Goal: Information Seeking & Learning: Check status

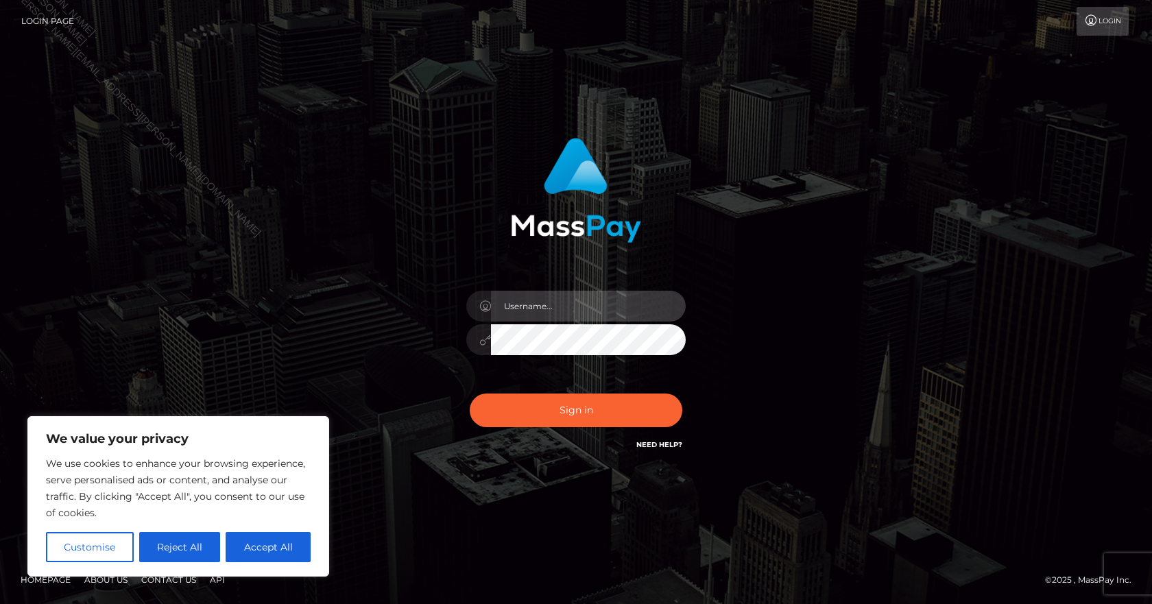
type input "Paula.B2Spin"
click at [509, 383] on div "Paula.B2Spin" at bounding box center [576, 332] width 240 height 105
click at [518, 393] on div "Sign in Need Help?" at bounding box center [576, 415] width 240 height 61
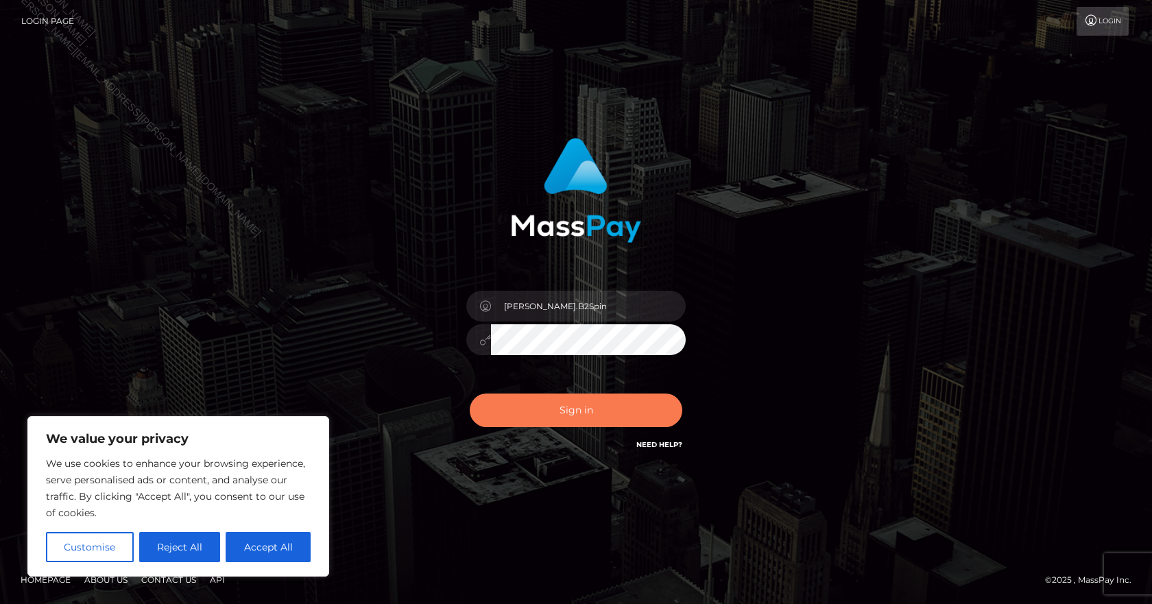
click at [533, 399] on button "Sign in" at bounding box center [576, 411] width 213 height 34
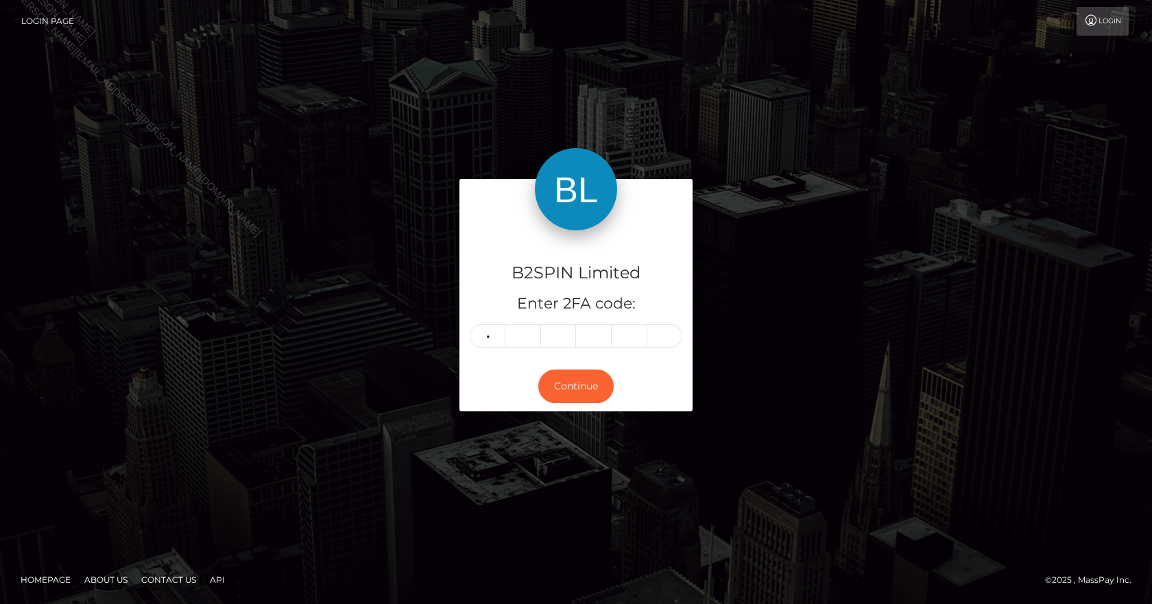
type input "4"
type input "7"
type input "9"
type input "3"
type input "0"
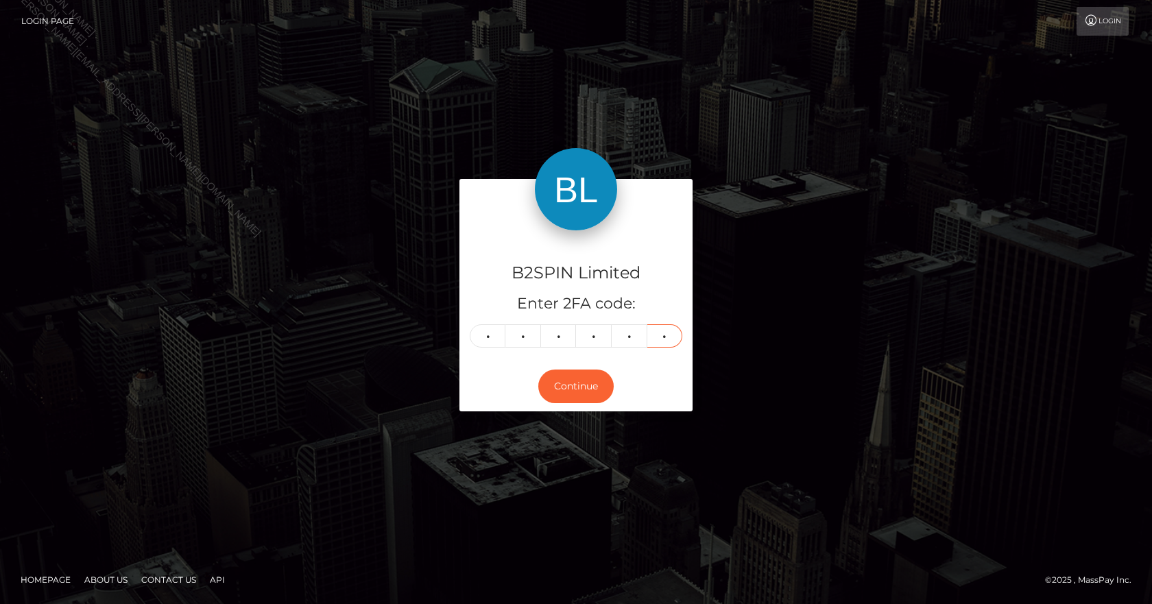
type input "6"
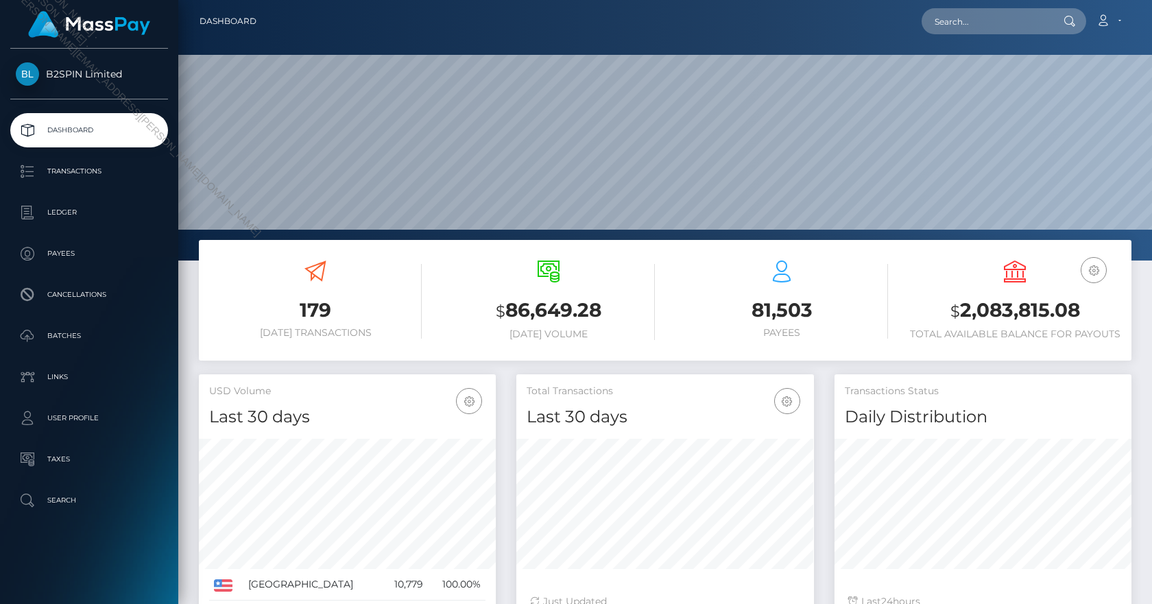
scroll to position [243, 298]
click at [110, 176] on p "Transactions" at bounding box center [89, 171] width 147 height 21
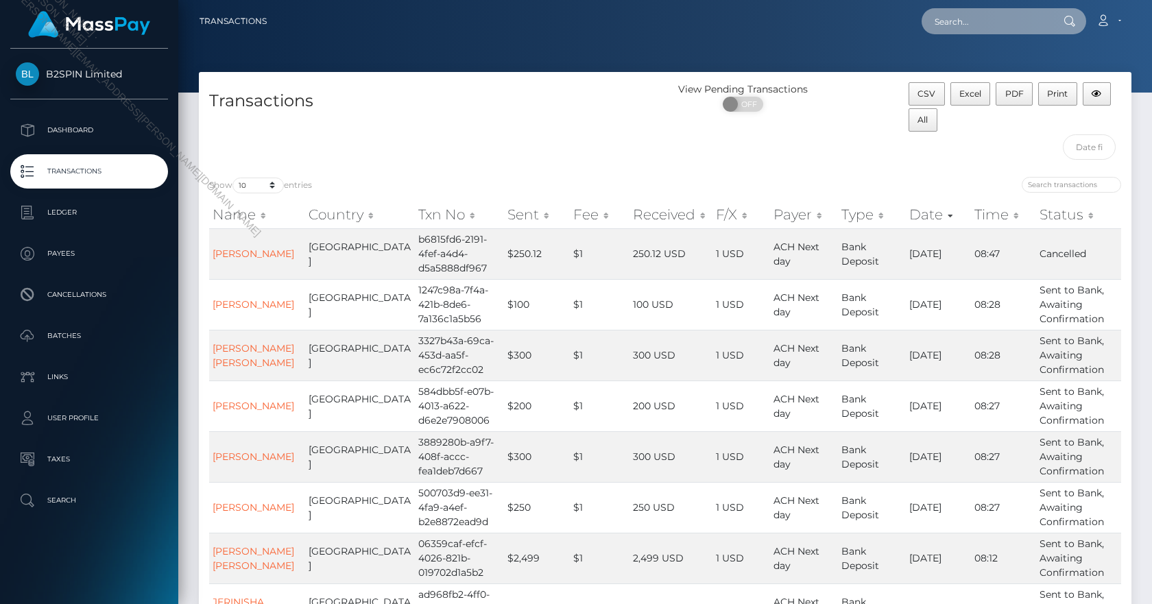
click at [996, 27] on input "text" at bounding box center [986, 21] width 129 height 26
paste input "TRACY RENE"
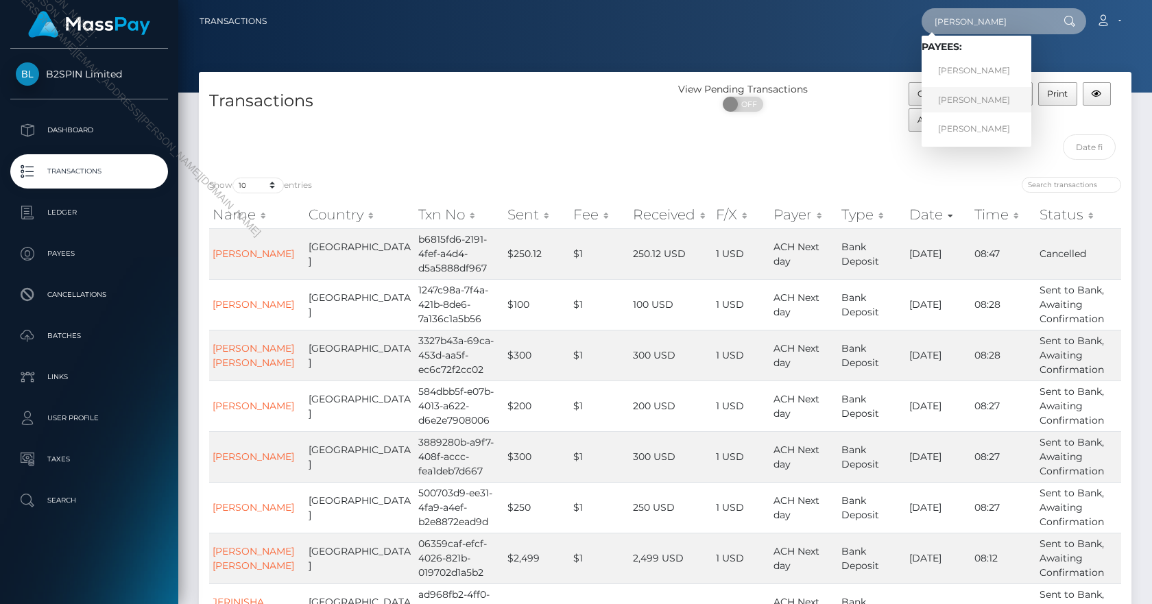
type input "TRACY RENE"
click at [989, 95] on link "TRACY RENE BAKER" at bounding box center [977, 99] width 110 height 25
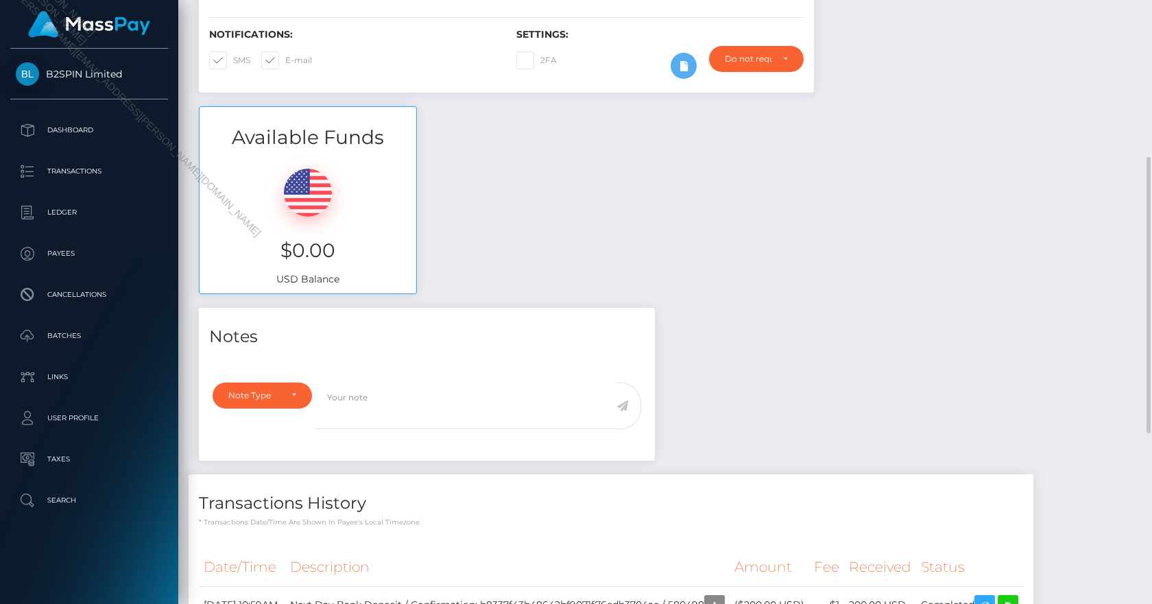
scroll to position [617, 0]
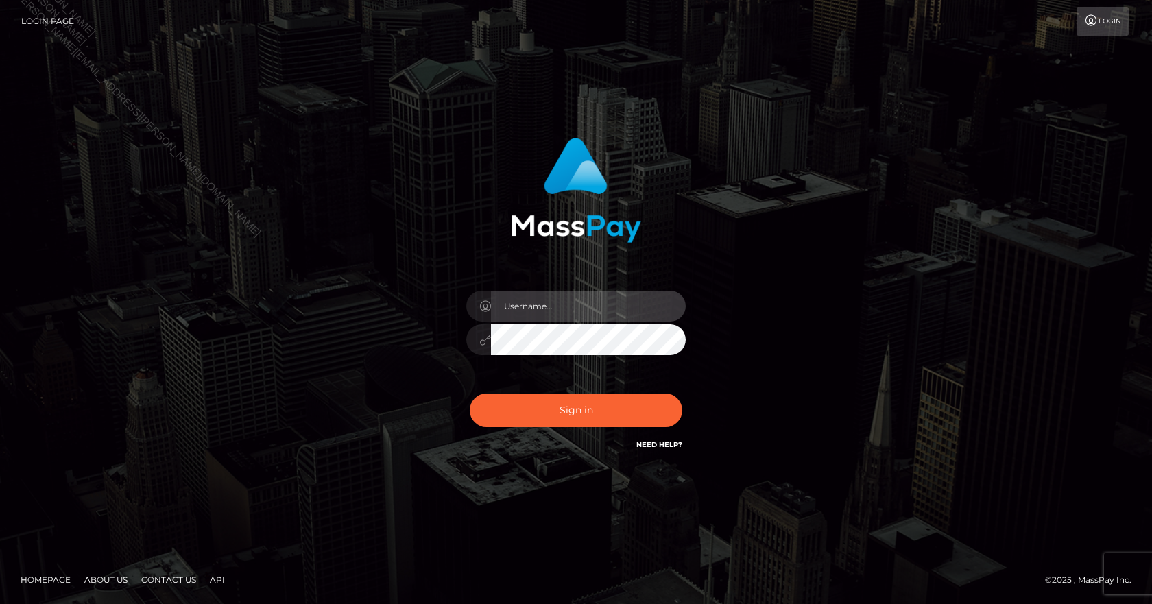
type input "[PERSON_NAME].B2Spin"
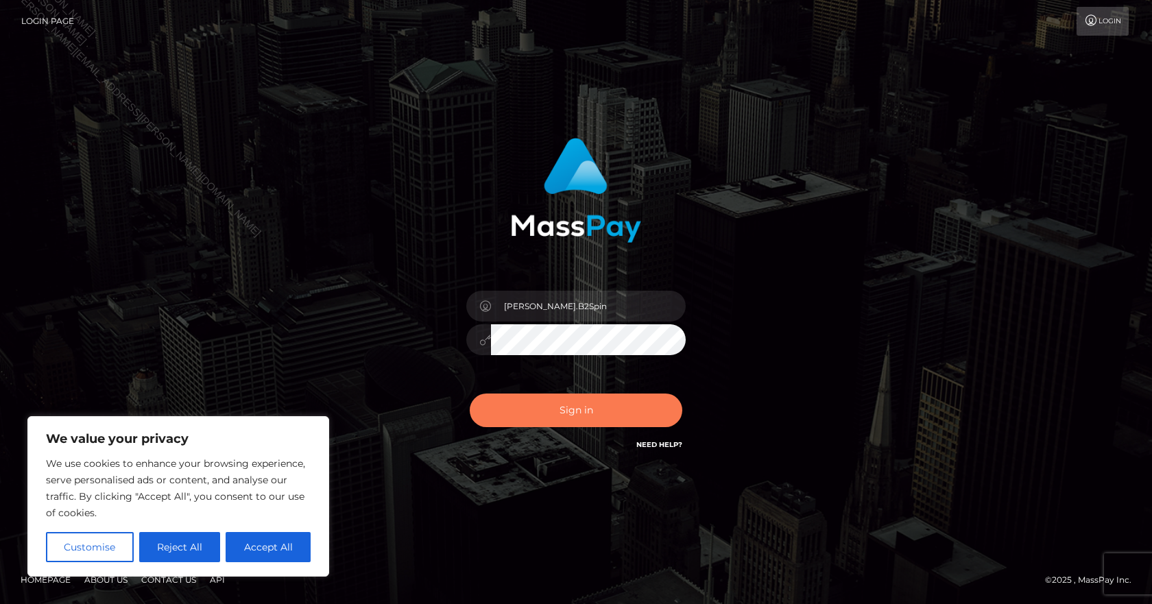
click at [588, 401] on button "Sign in" at bounding box center [576, 411] width 213 height 34
type input "Paula.B2Spin"
click at [591, 405] on button "Sign in" at bounding box center [576, 411] width 213 height 34
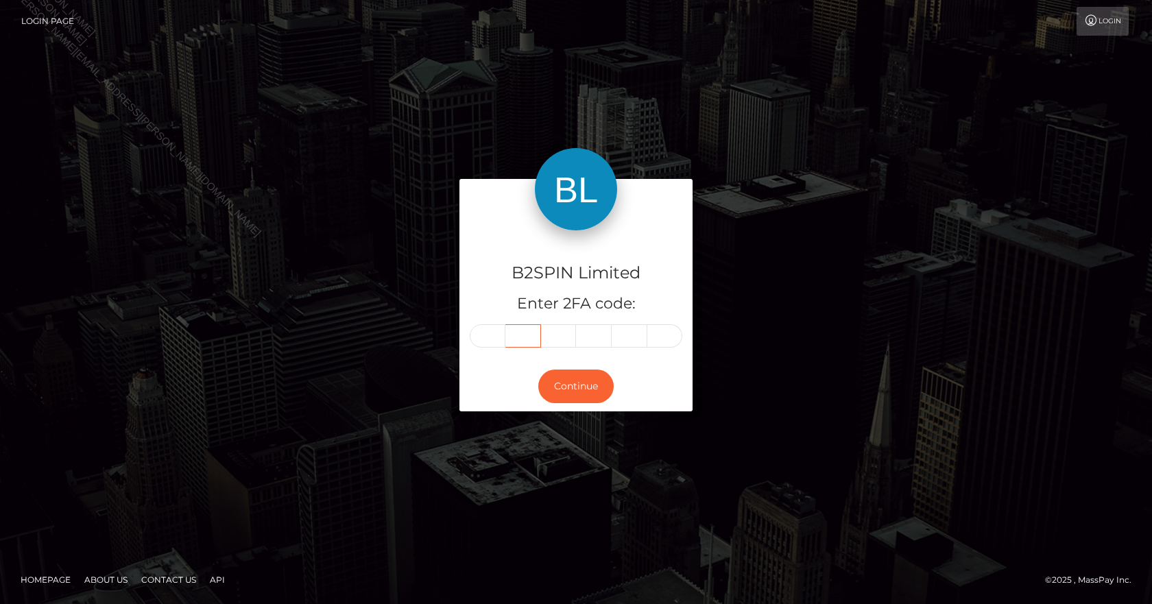
click at [505, 330] on input "text" at bounding box center [523, 335] width 36 height 23
click at [494, 333] on input "text" at bounding box center [488, 335] width 36 height 23
type input "5"
type input "4"
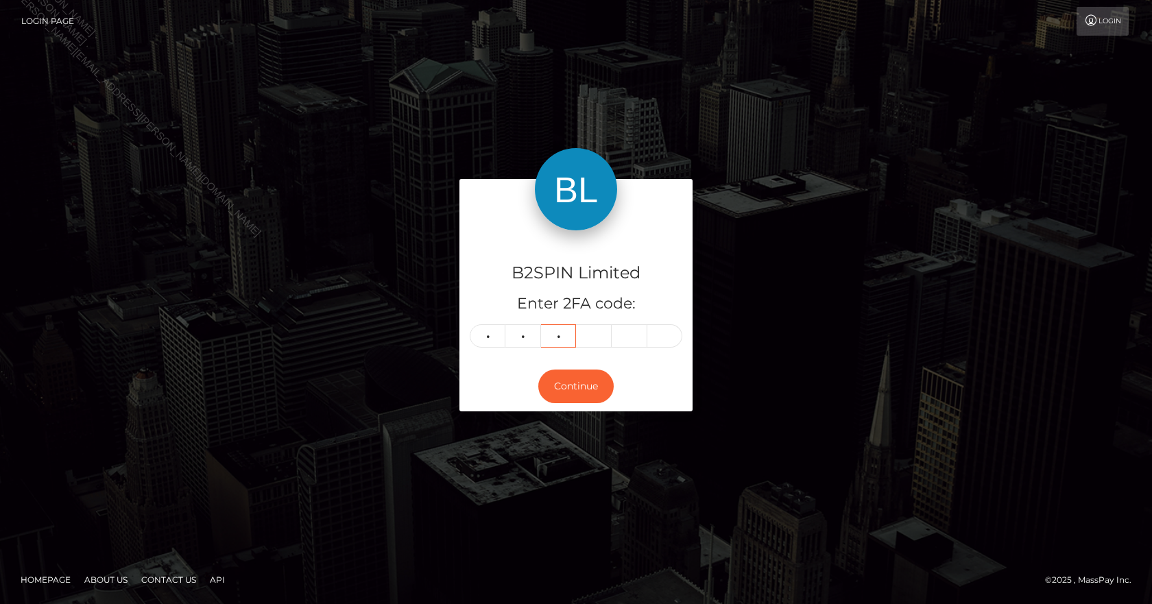
type input "4"
type input "1"
type input "6"
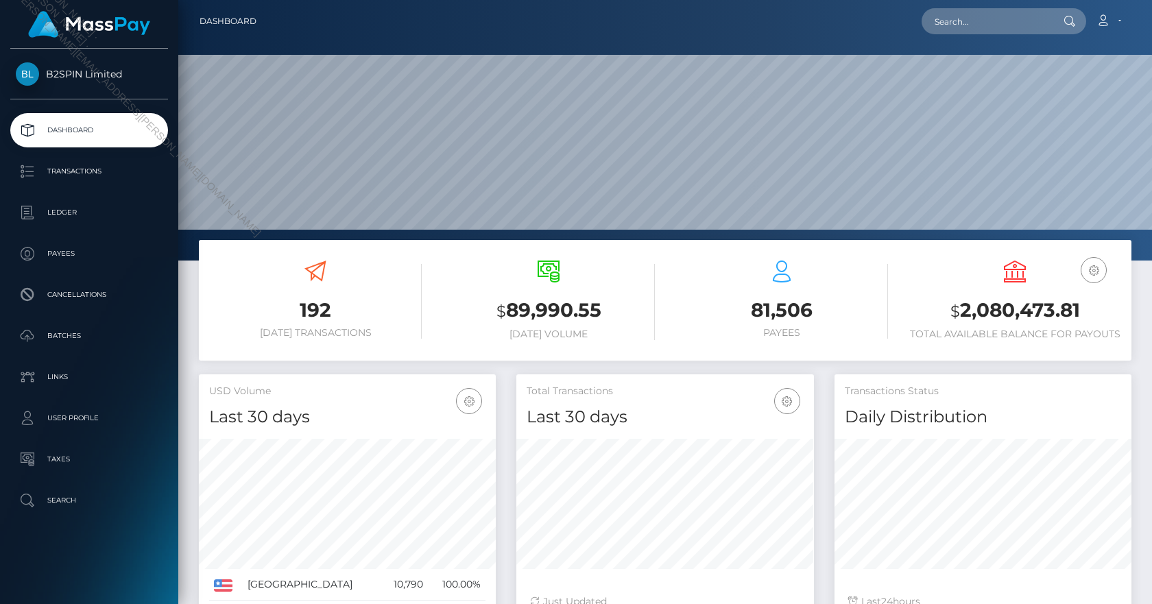
scroll to position [243, 298]
click at [119, 170] on p "Transactions" at bounding box center [89, 171] width 147 height 21
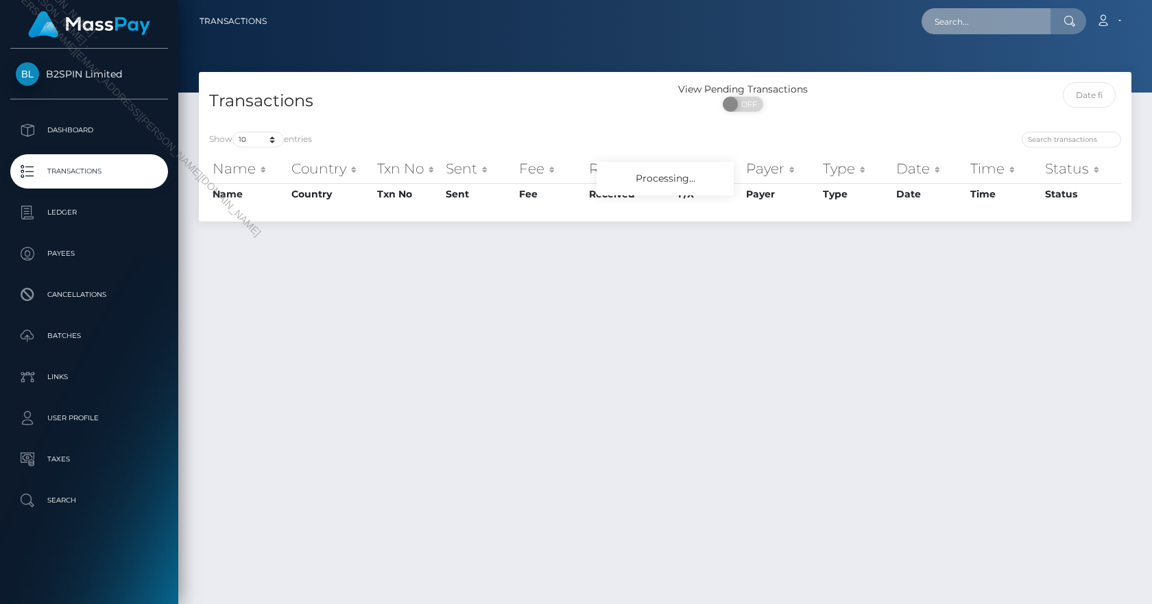
click at [1007, 9] on input "text" at bounding box center [986, 21] width 129 height 26
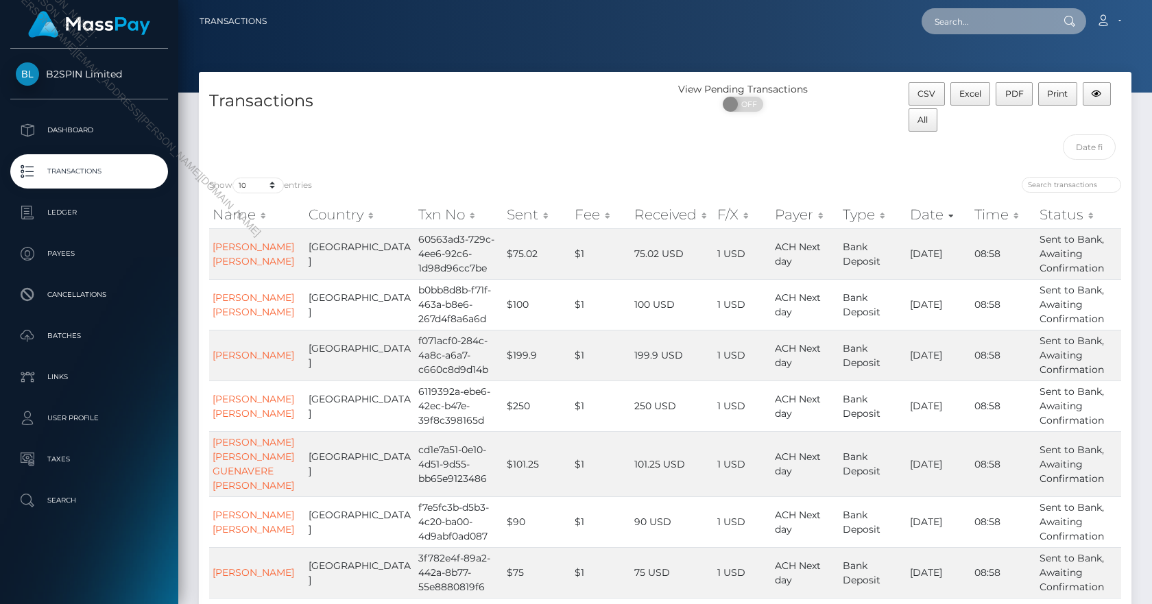
click at [981, 19] on input "text" at bounding box center [986, 21] width 129 height 26
paste input "[PERSON_NAME]"
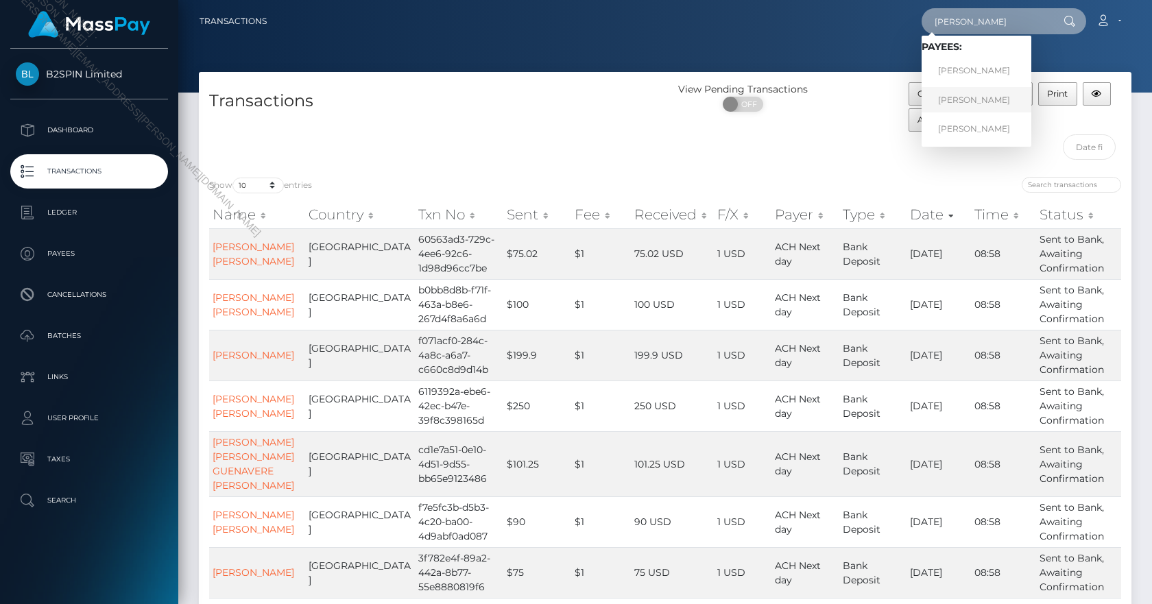
type input "[PERSON_NAME]"
click at [980, 95] on link "[PERSON_NAME]" at bounding box center [977, 99] width 110 height 25
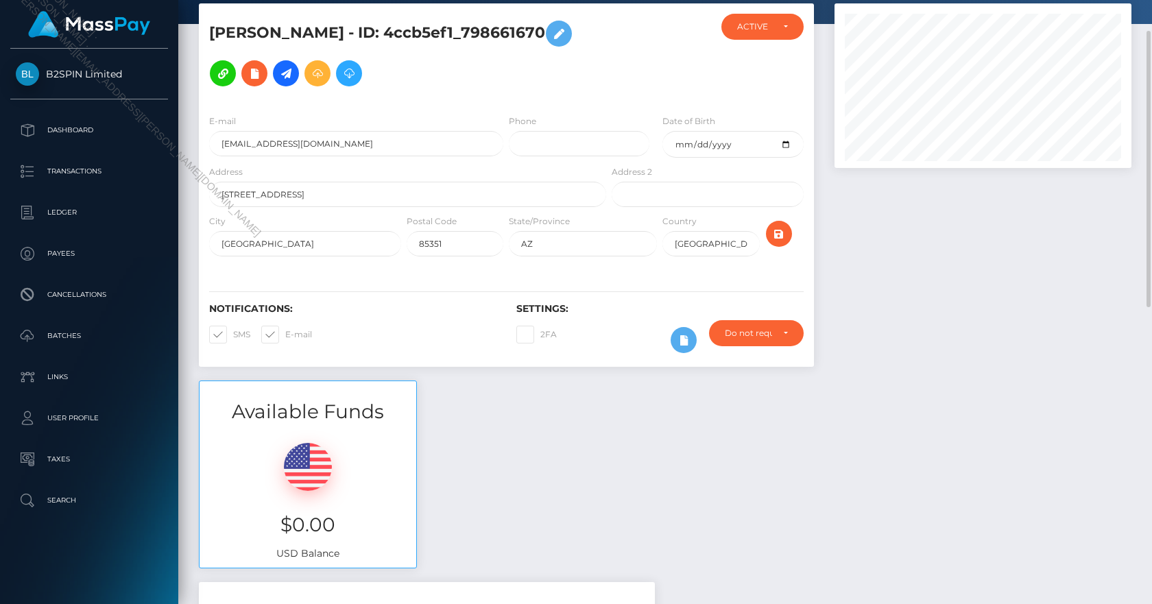
scroll to position [343, 0]
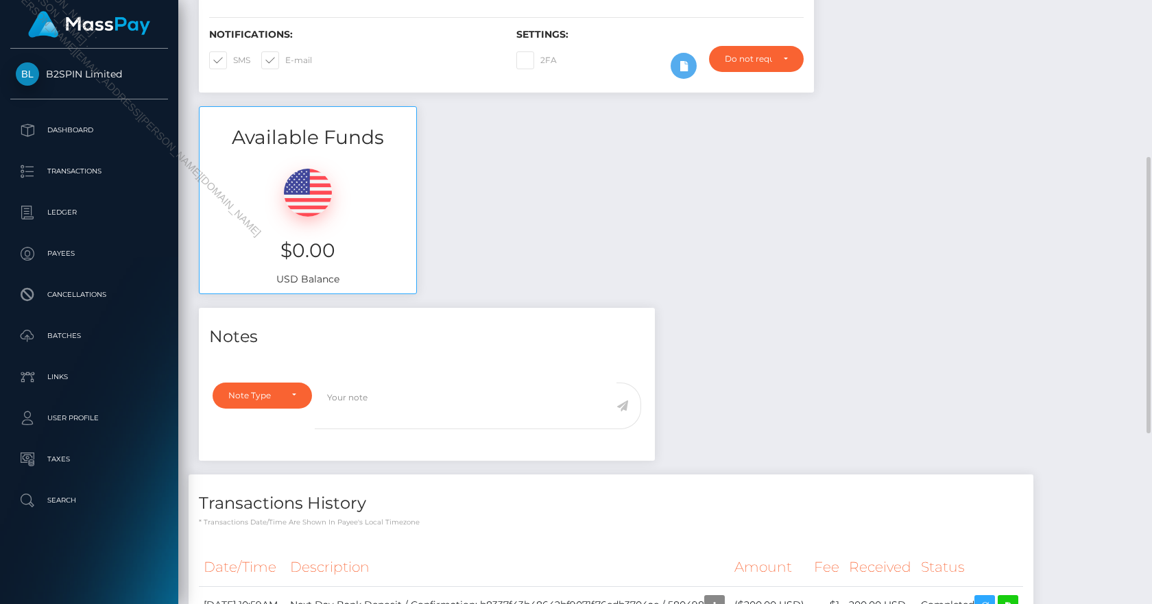
click at [946, 206] on div "Available Funds $0.00 USD Balance" at bounding box center [665, 207] width 953 height 202
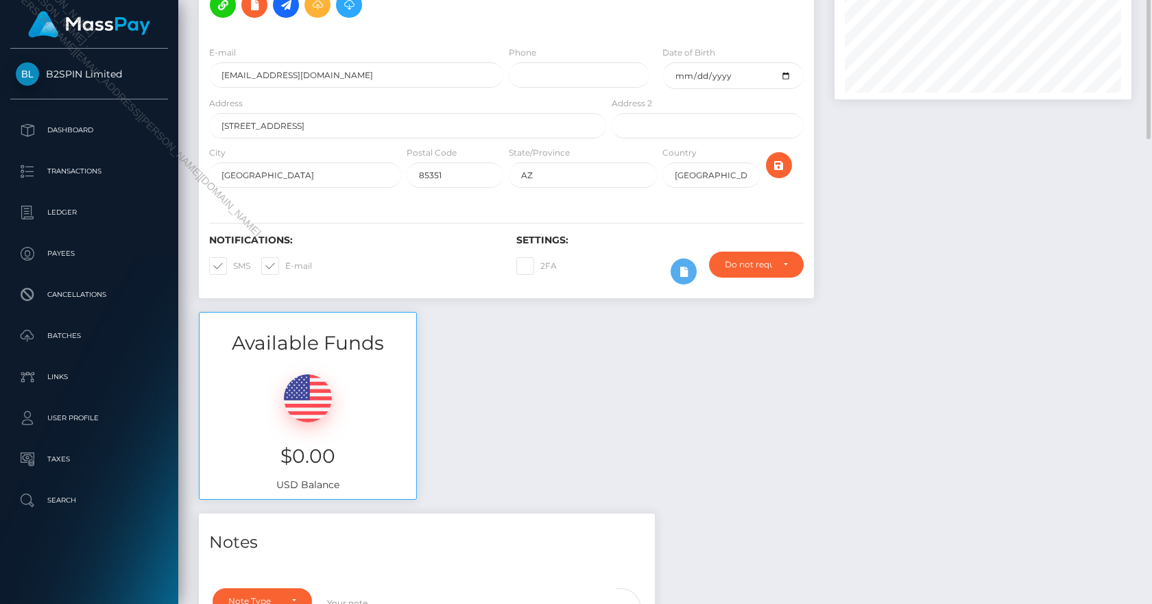
scroll to position [0, 0]
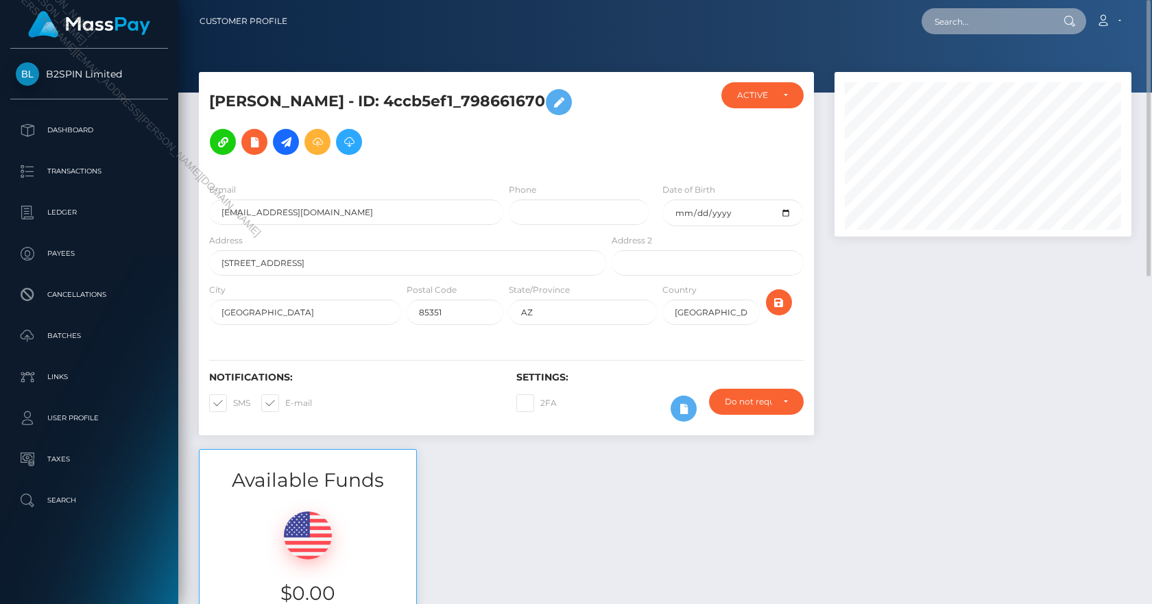
click at [988, 22] on input "text" at bounding box center [986, 21] width 129 height 26
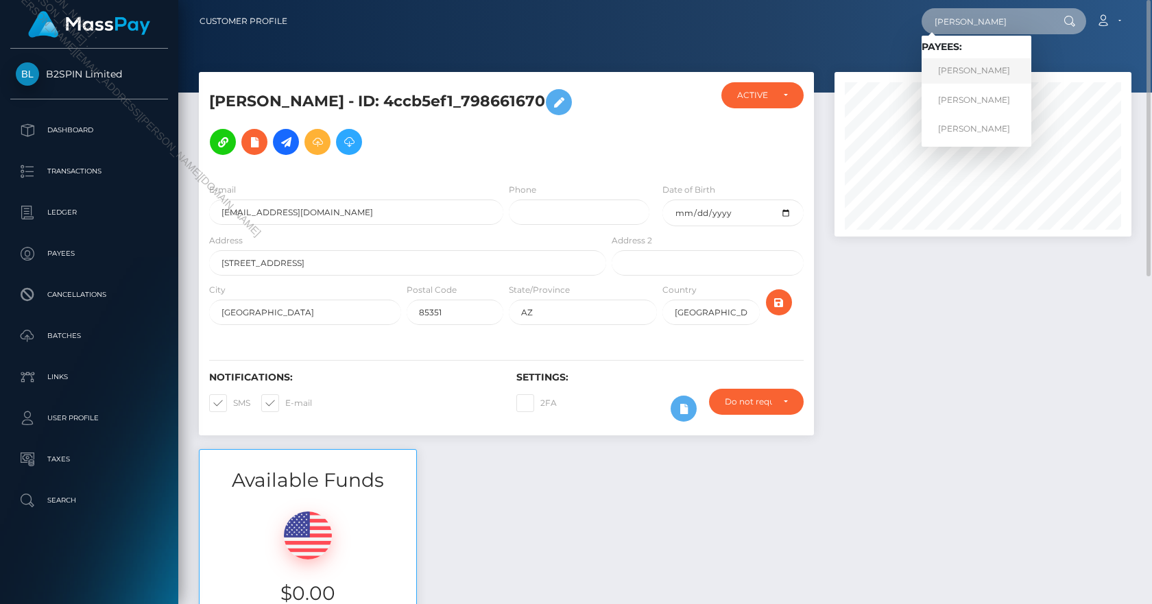
type input "[PERSON_NAME]"
click at [998, 69] on link "[PERSON_NAME]" at bounding box center [977, 70] width 110 height 25
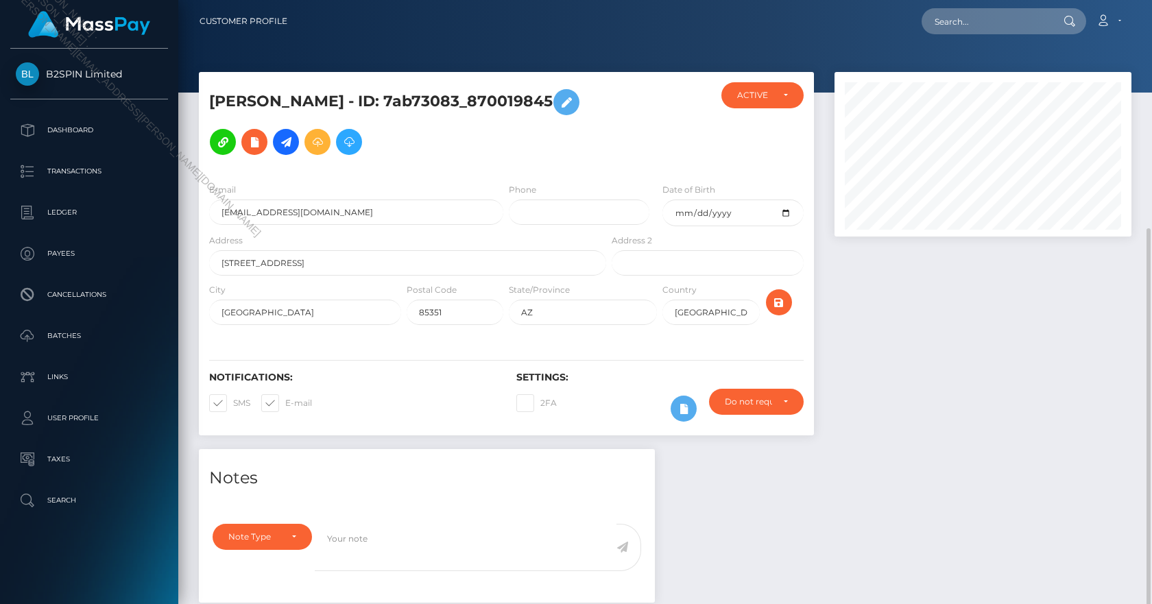
scroll to position [305, 0]
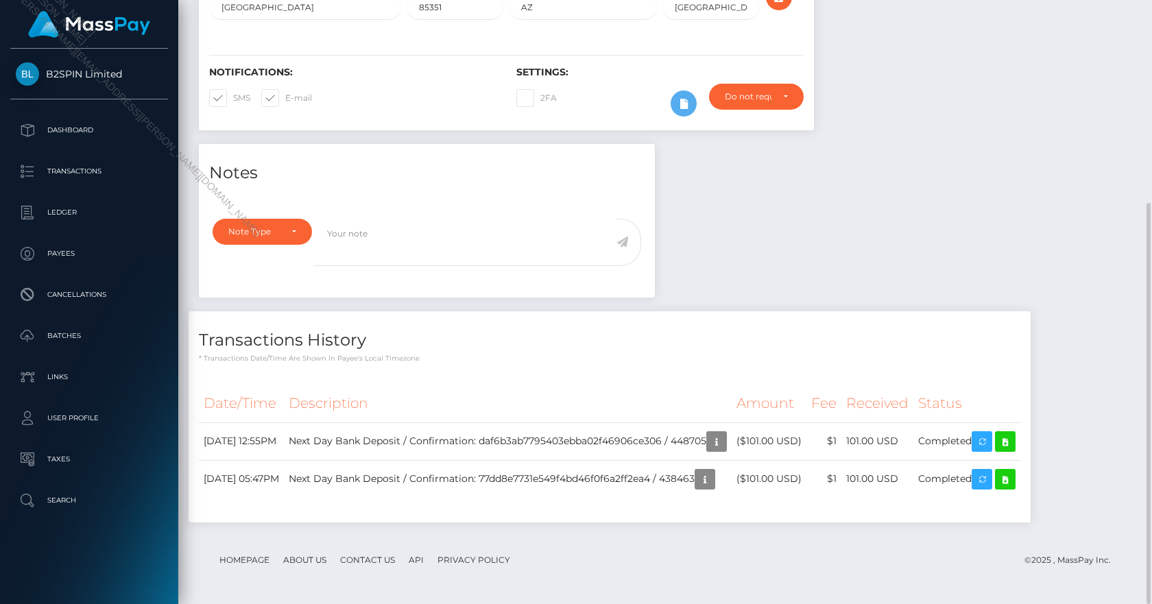
click at [953, 210] on div "Notes Note Type Compliance Clear Compliance General Note Type" at bounding box center [665, 340] width 953 height 392
click at [957, 210] on div "Notes Note Type Compliance Clear Compliance General Note Type" at bounding box center [665, 340] width 953 height 392
click at [943, 198] on div "Notes Note Type Compliance Clear Compliance General Note Type" at bounding box center [665, 340] width 953 height 392
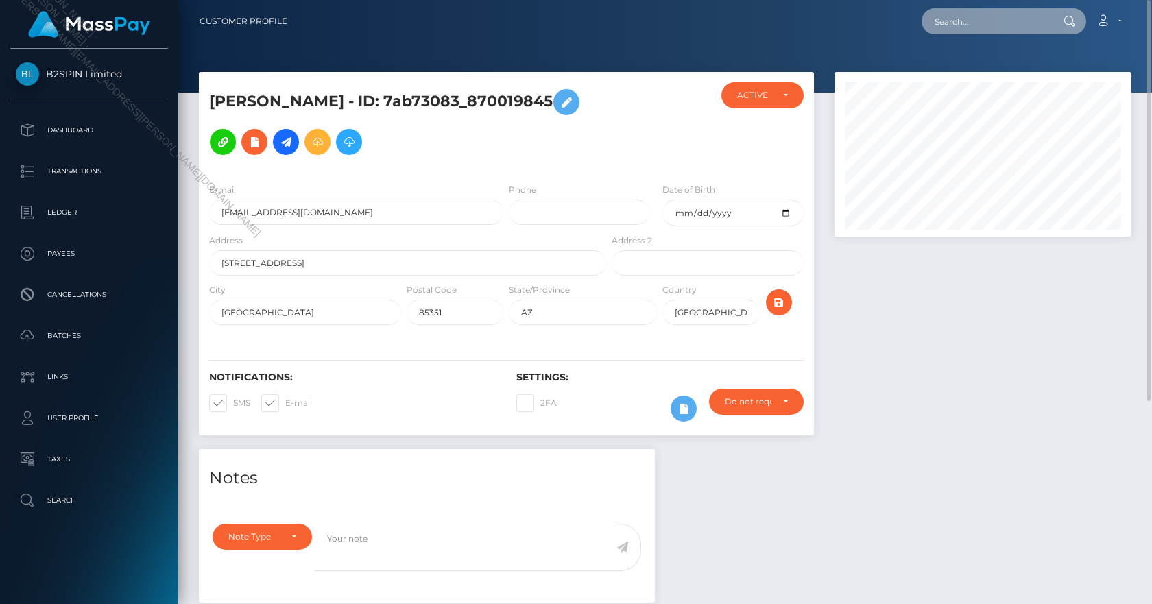
click at [977, 20] on input "text" at bounding box center [986, 21] width 129 height 26
click at [970, 23] on input "text" at bounding box center [986, 21] width 129 height 26
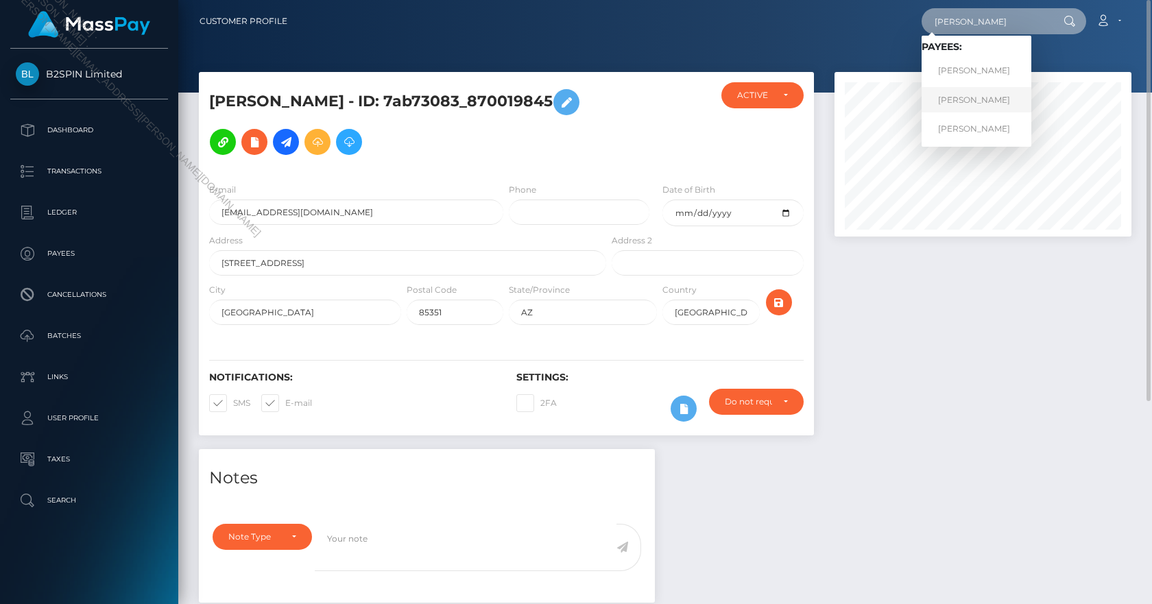
type input "[PERSON_NAME]"
click at [997, 95] on link "[PERSON_NAME]" at bounding box center [977, 99] width 110 height 25
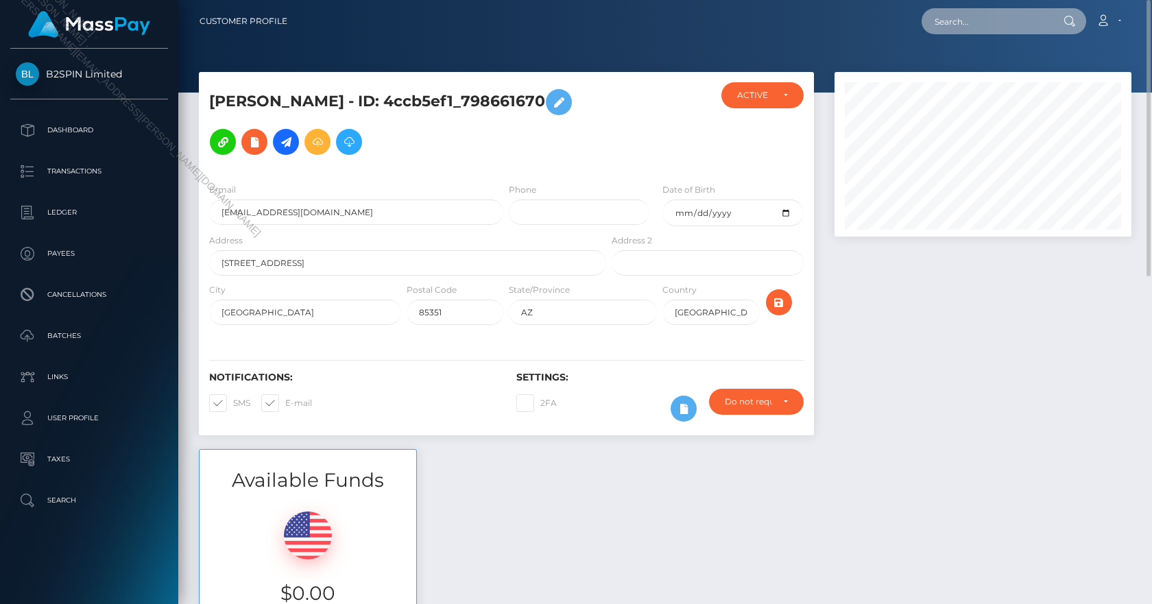
click at [957, 21] on input "text" at bounding box center [986, 21] width 129 height 26
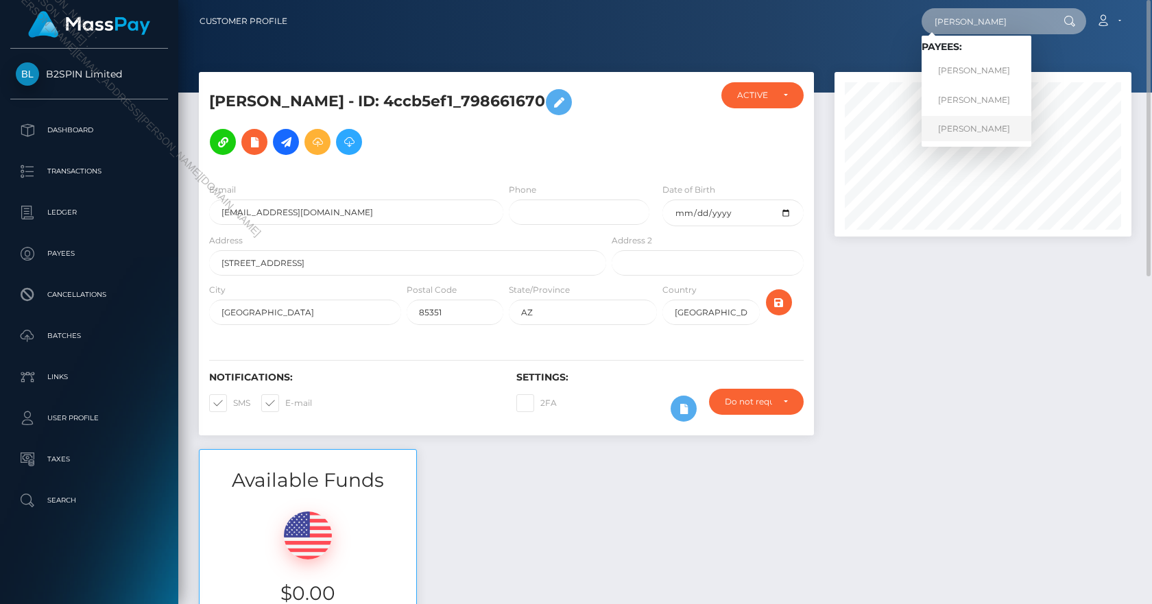
type input "[PERSON_NAME]"
click at [1010, 130] on link "[PERSON_NAME]" at bounding box center [977, 128] width 110 height 25
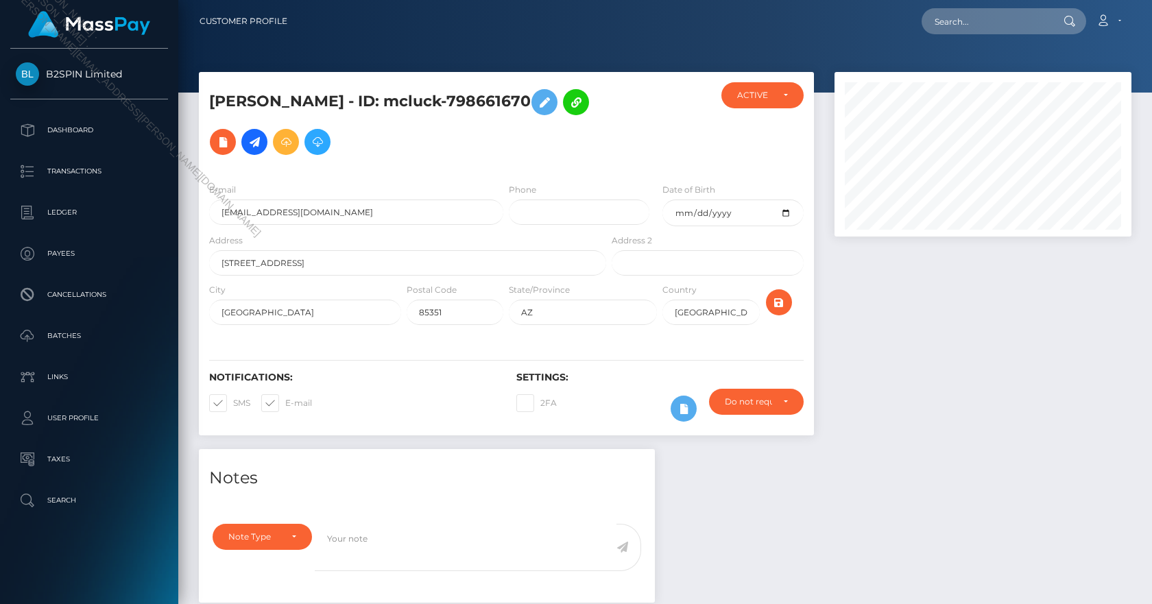
scroll to position [165, 298]
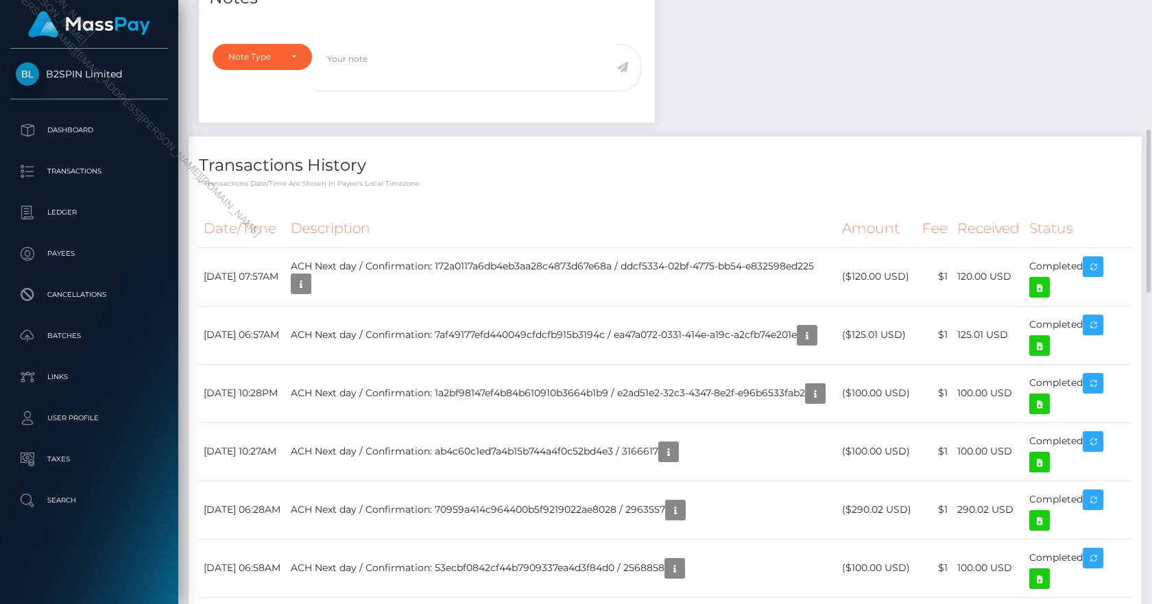
click at [1043, 401] on icon at bounding box center [1039, 404] width 16 height 17
